Goal: Task Accomplishment & Management: Complete application form

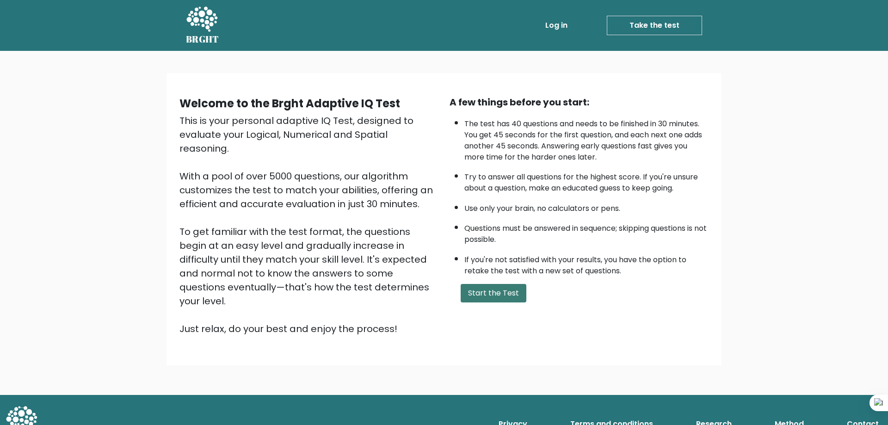
click at [498, 290] on button "Start the Test" at bounding box center [493, 293] width 66 height 18
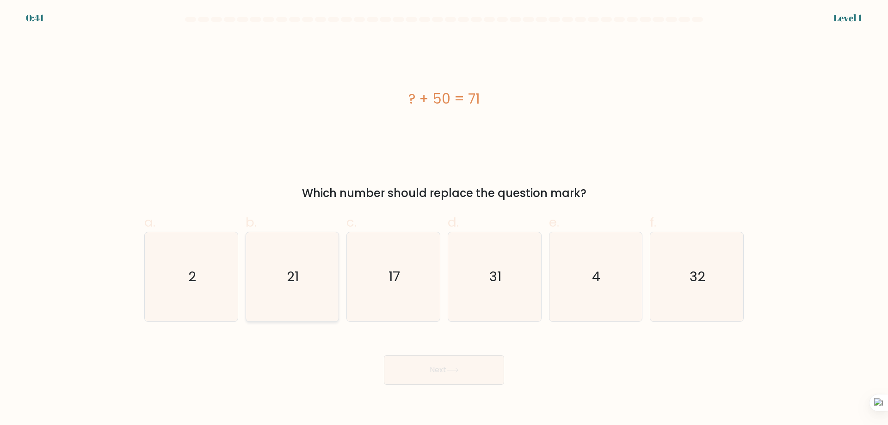
click at [306, 288] on icon "21" at bounding box center [291, 276] width 89 height 89
click at [444, 219] on input "b. 21" at bounding box center [444, 216] width 0 height 6
radio input "true"
click at [415, 366] on button "Next" at bounding box center [444, 370] width 120 height 30
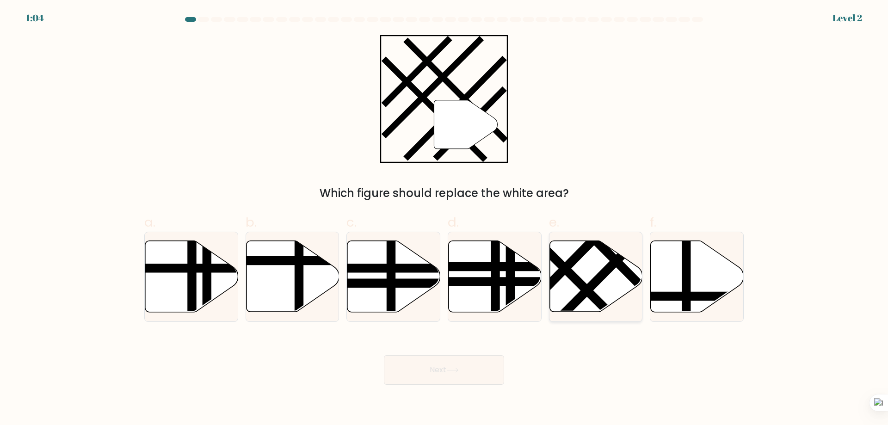
click at [617, 268] on line at bounding box center [581, 225] width 147 height 147
click at [444, 219] on input "e." at bounding box center [444, 216] width 0 height 6
radio input "true"
click at [482, 366] on button "Next" at bounding box center [444, 370] width 120 height 30
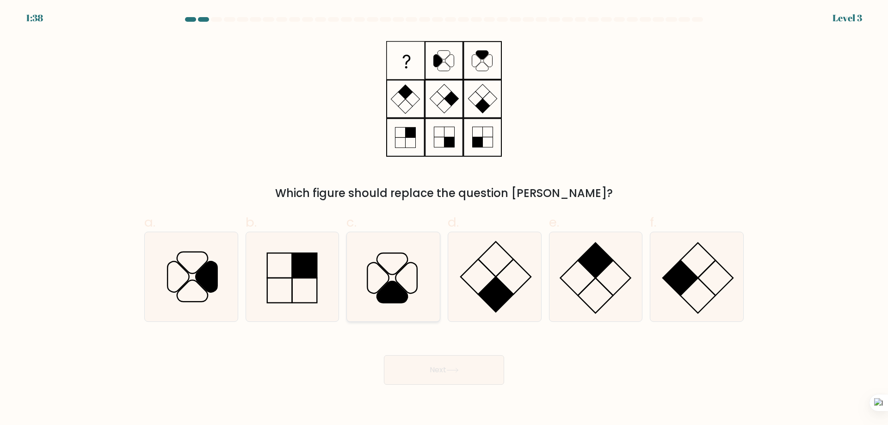
click at [404, 294] on icon at bounding box center [392, 291] width 31 height 21
click at [444, 219] on input "c." at bounding box center [444, 216] width 0 height 6
radio input "true"
click at [446, 368] on button "Next" at bounding box center [444, 370] width 120 height 30
